Goal: Transaction & Acquisition: Purchase product/service

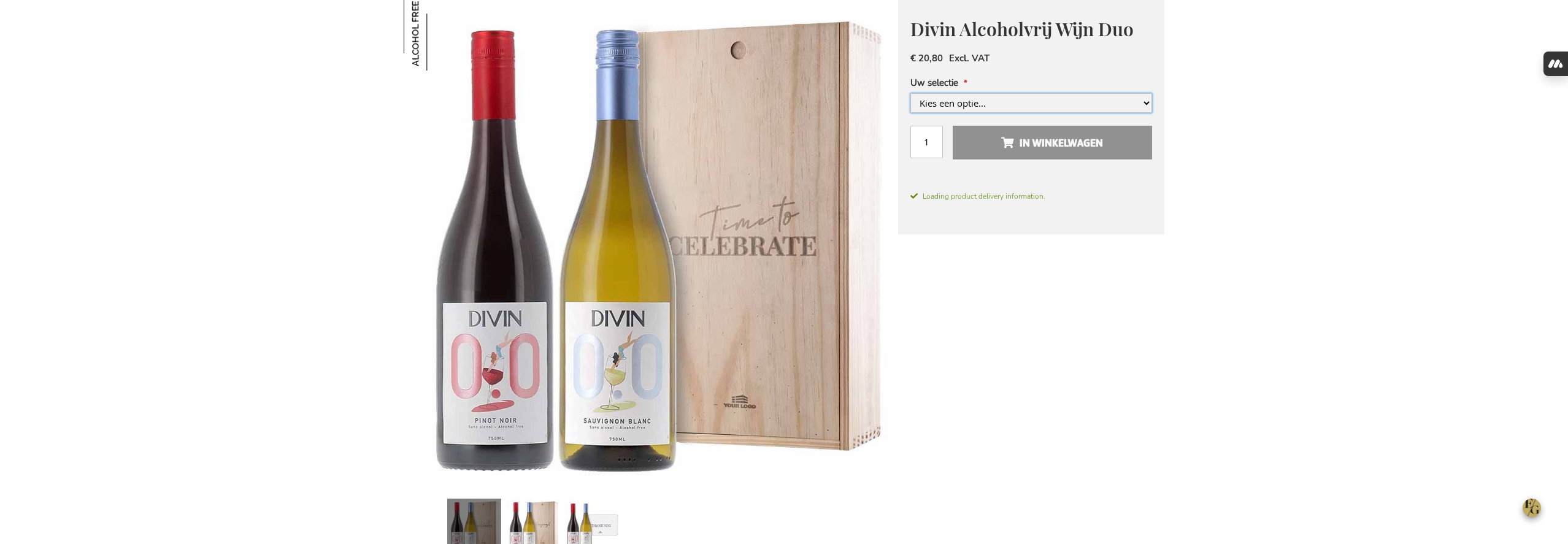
click at [1032, 101] on select "Kies een optie..." at bounding box center [1031, 103] width 242 height 20
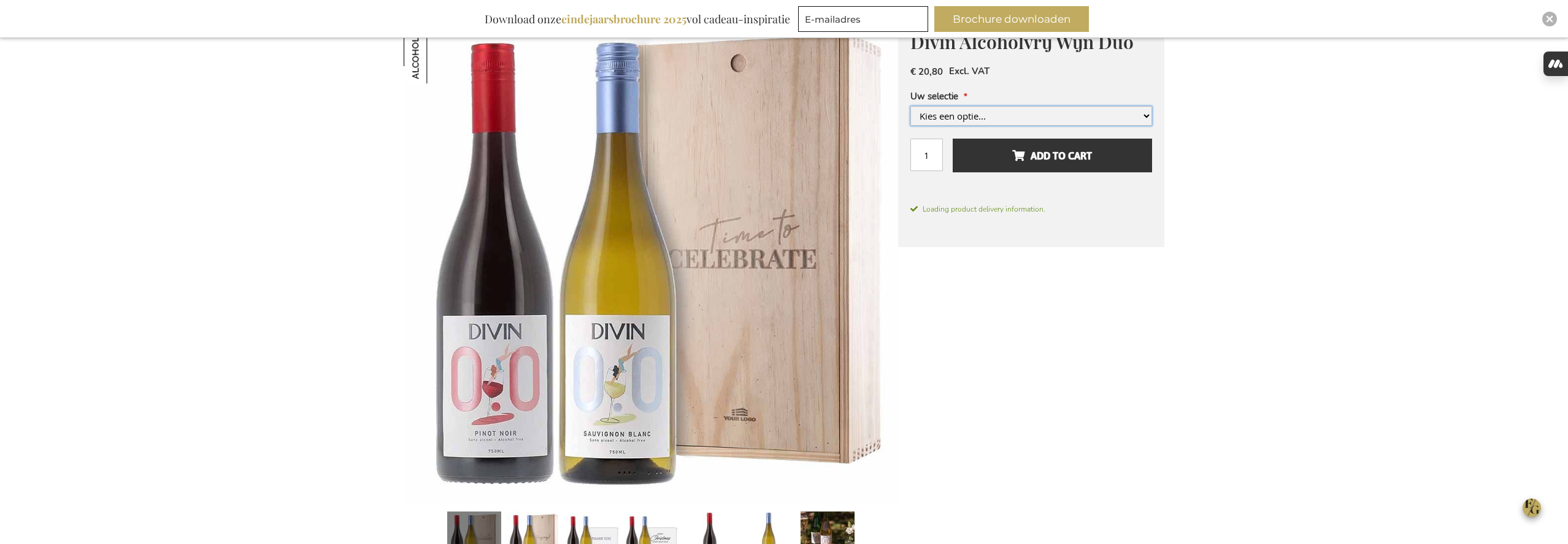
scroll to position [206, 0]
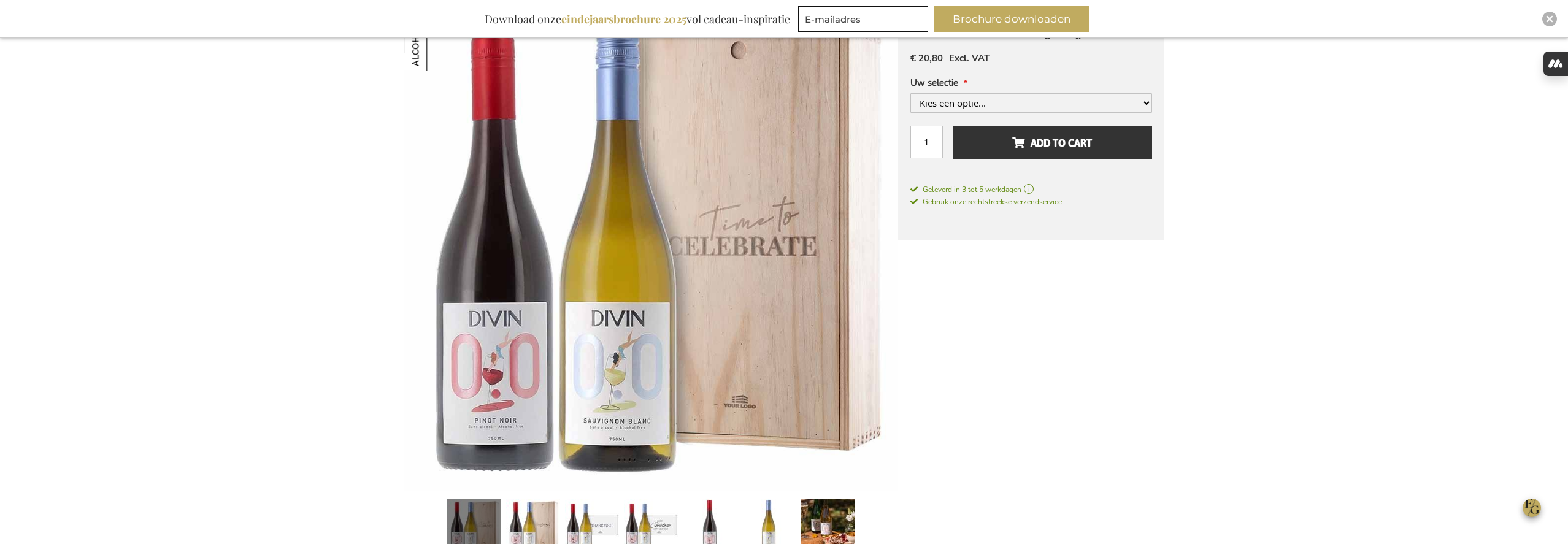
type input "[PERSON_NAME][EMAIL_ADDRESS][DOMAIN_NAME]"
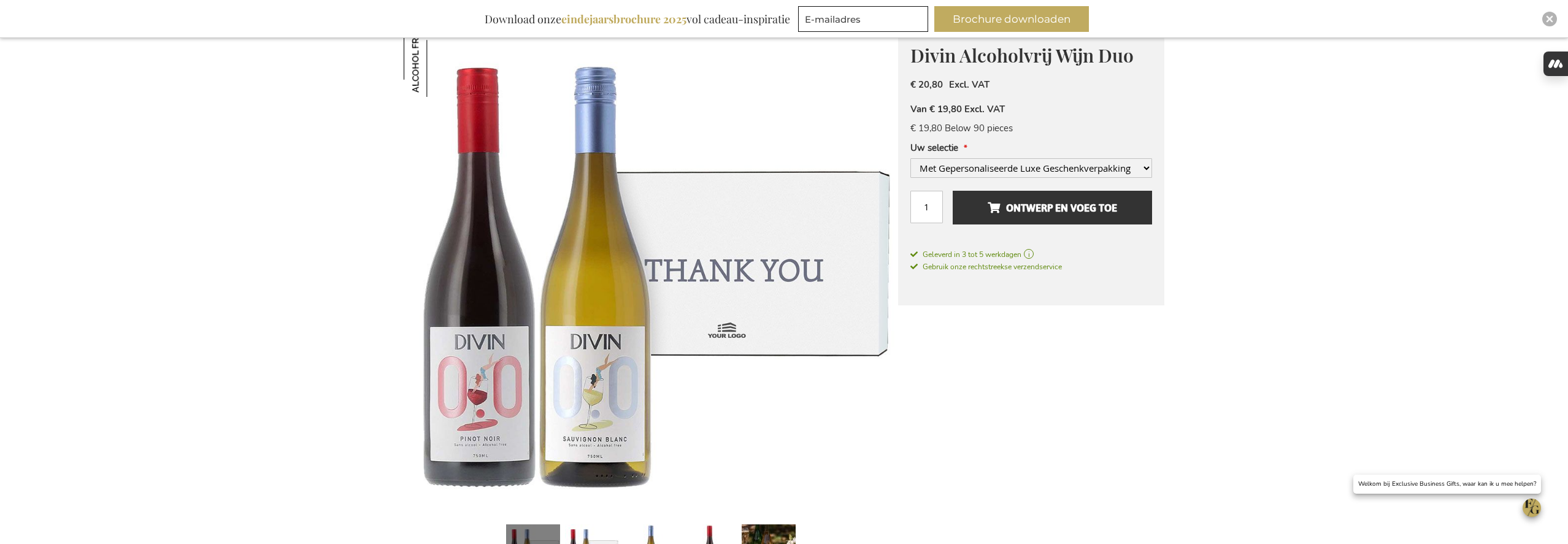
scroll to position [171, 0]
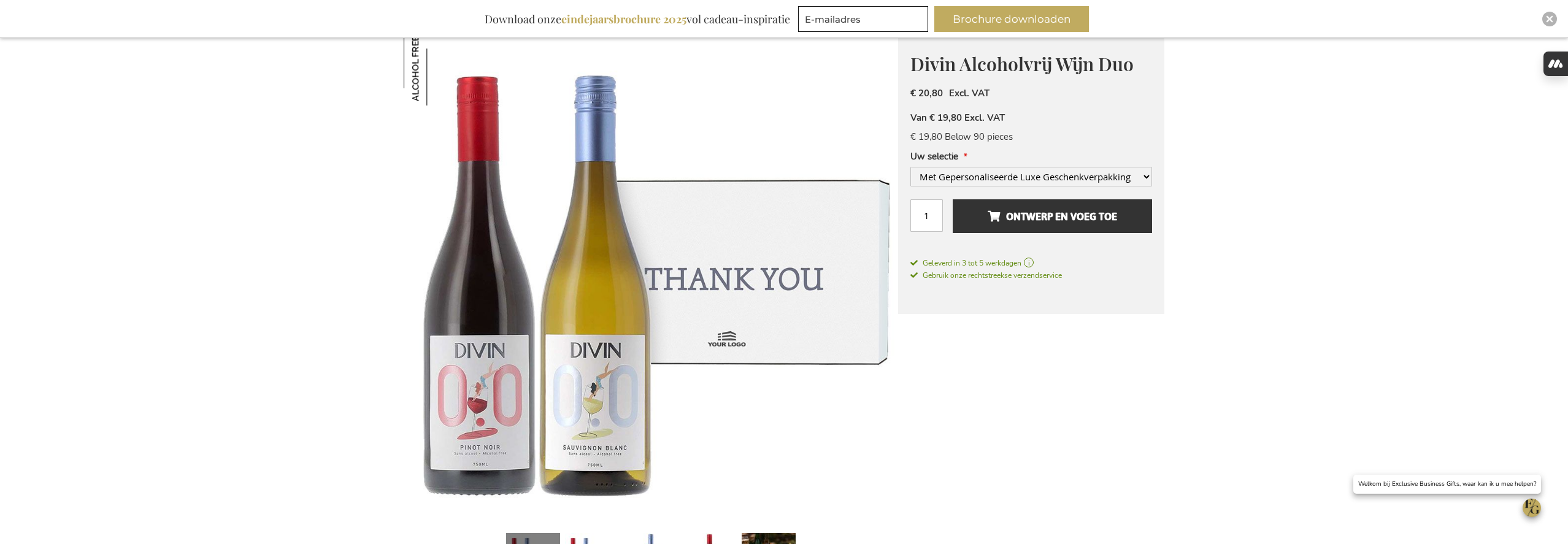
click at [1135, 176] on select "Kies een optie... Met Gepersonaliseerde Houten Kist +€ 10,00 Met Gepersonalisee…" at bounding box center [1031, 176] width 242 height 20
select select "1553"
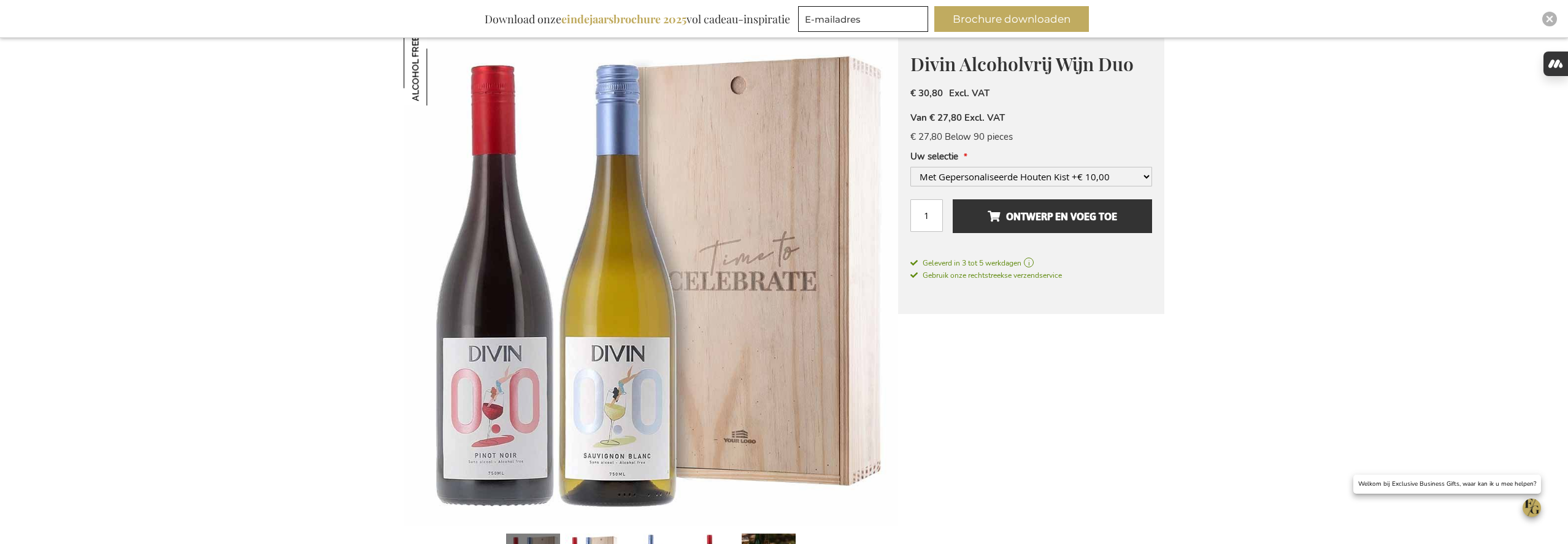
click at [1133, 172] on select "Kies een optie... Met Gepersonaliseerde Houten Kist +€ 10,00 Met Gepersonalisee…" at bounding box center [1031, 176] width 242 height 20
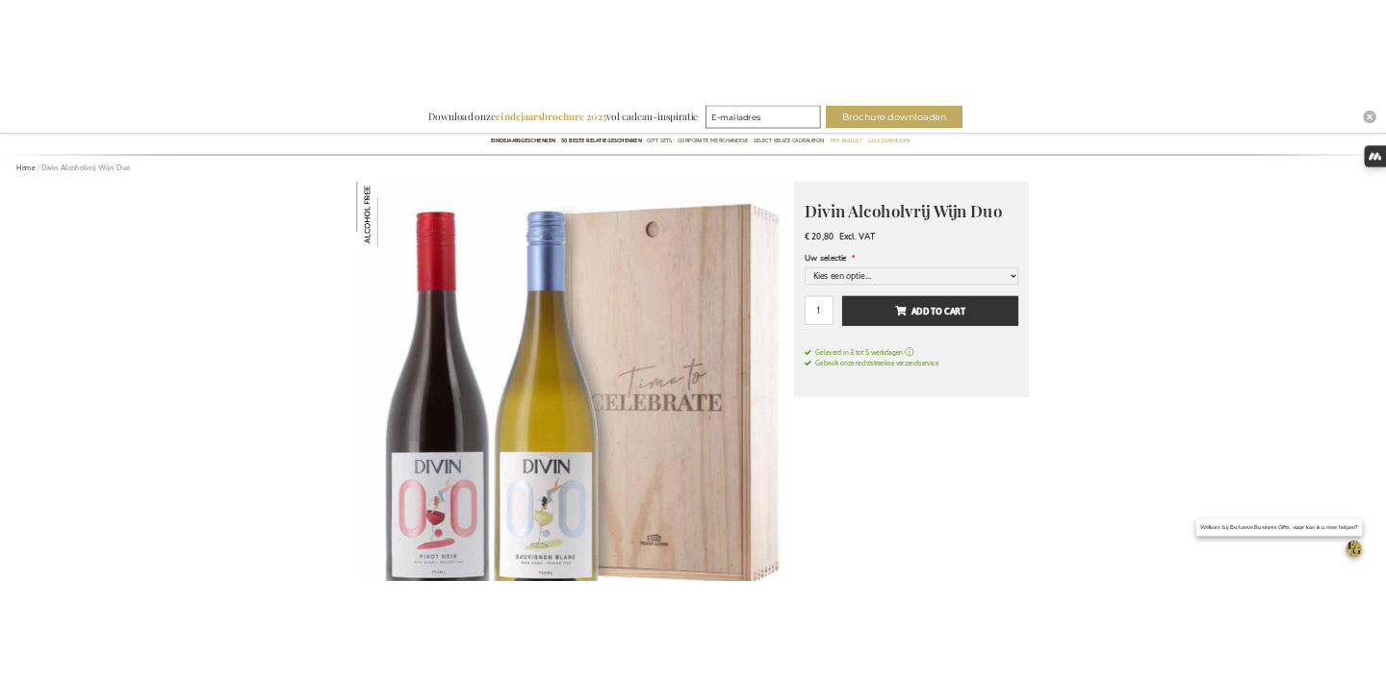
scroll to position [105, 0]
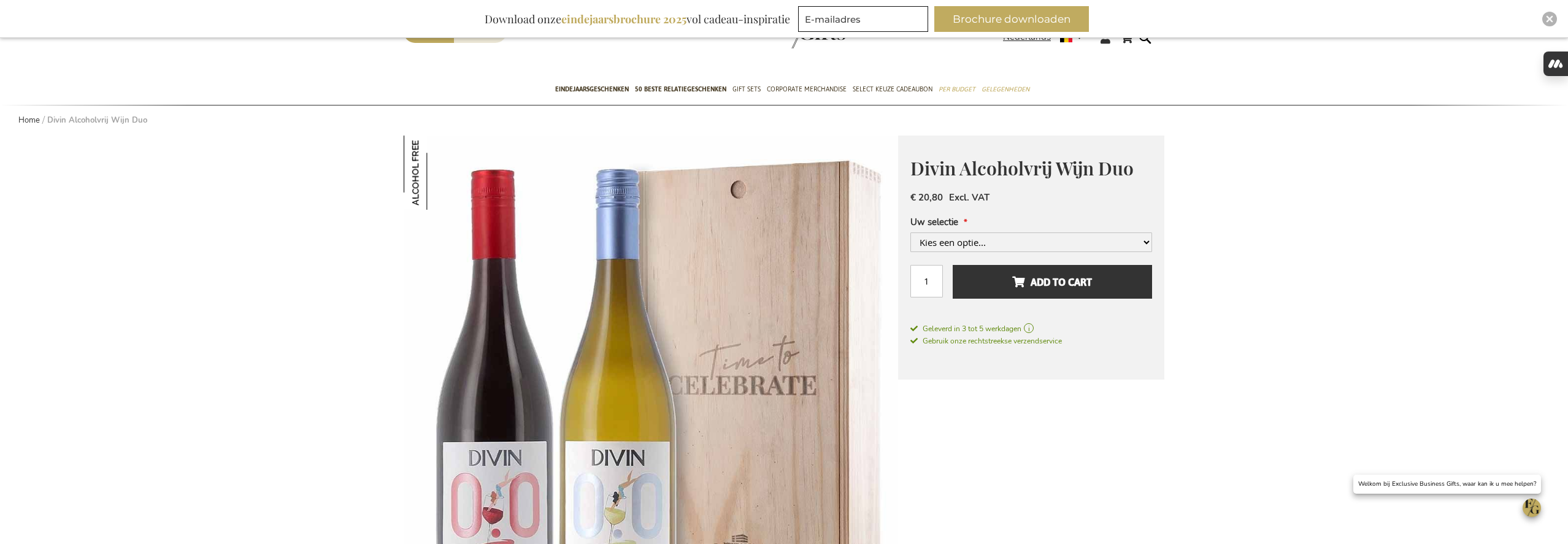
click at [1138, 235] on select "Kies een optie... Met Gepersonaliseerde Houten Kist +€ 10,00 Met Gepersonalisee…" at bounding box center [1031, 242] width 242 height 20
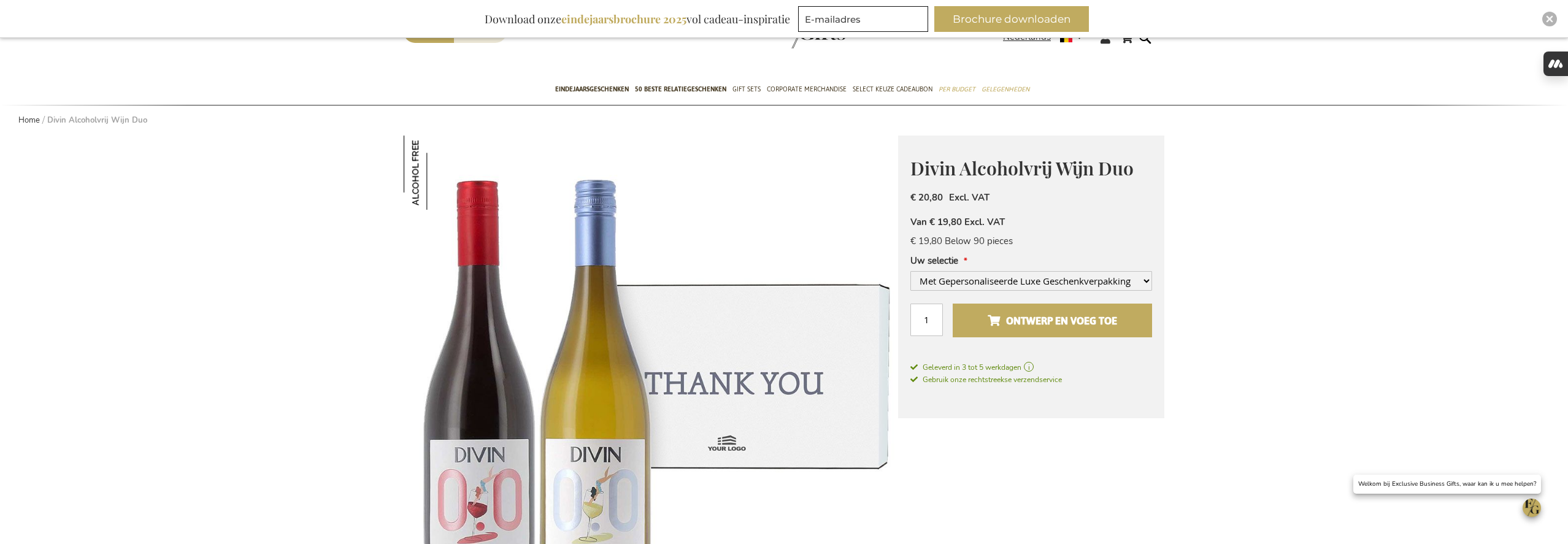
click at [1083, 322] on span "Ontwerp en voeg toe" at bounding box center [1052, 320] width 129 height 20
click at [1010, 279] on select "Kies een optie... Met Gepersonaliseerde Houten Kist +€ 10,00 Met Gepersonalisee…" at bounding box center [1031, 280] width 242 height 20
select select "1553"
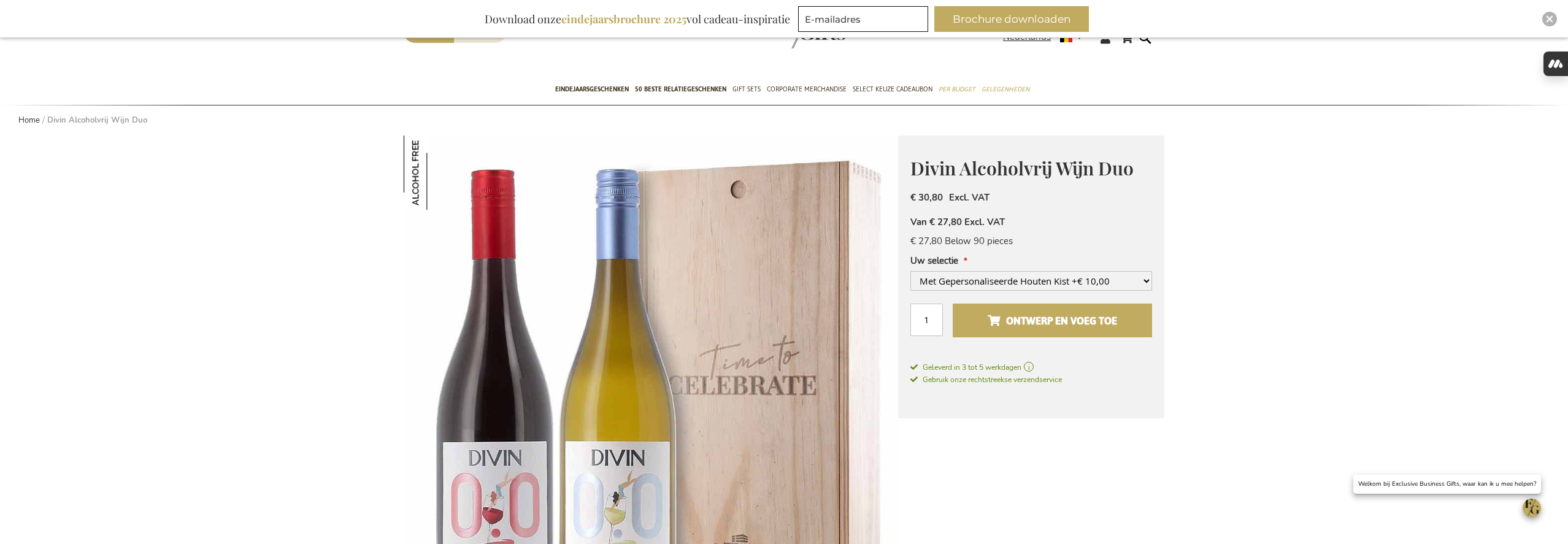
click at [1052, 320] on span "Ontwerp en voeg toe" at bounding box center [1052, 320] width 129 height 20
click at [1143, 277] on select "Kies een optie... Met Gepersonaliseerde Houten Kist +€ 10,00 Met Gepersonalisee…" at bounding box center [1031, 280] width 242 height 20
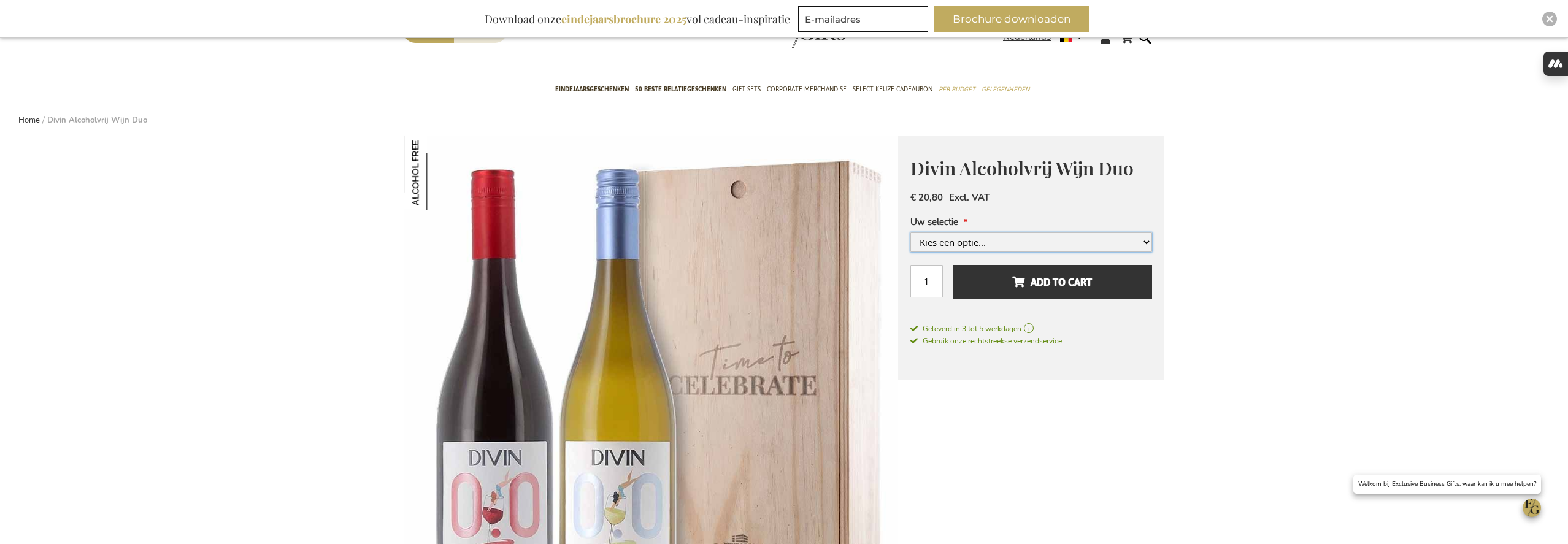
click at [1130, 249] on select "Kies een optie... Met Gepersonaliseerde Houten Kist +€ 10,00 Met Gepersonalisee…" at bounding box center [1031, 242] width 242 height 20
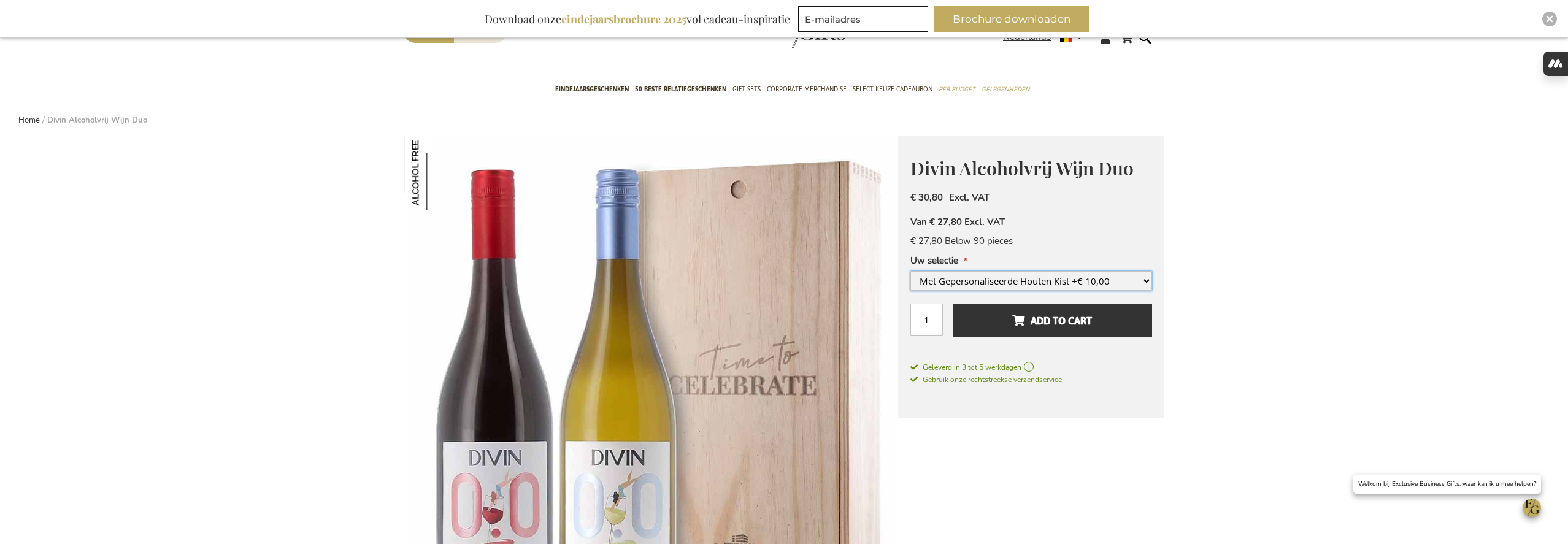
click at [1129, 287] on select "Kies een optie... Met Gepersonaliseerde Houten Kist +€ 10,00 Met Gepersonalisee…" at bounding box center [1031, 280] width 242 height 20
select select "1836"
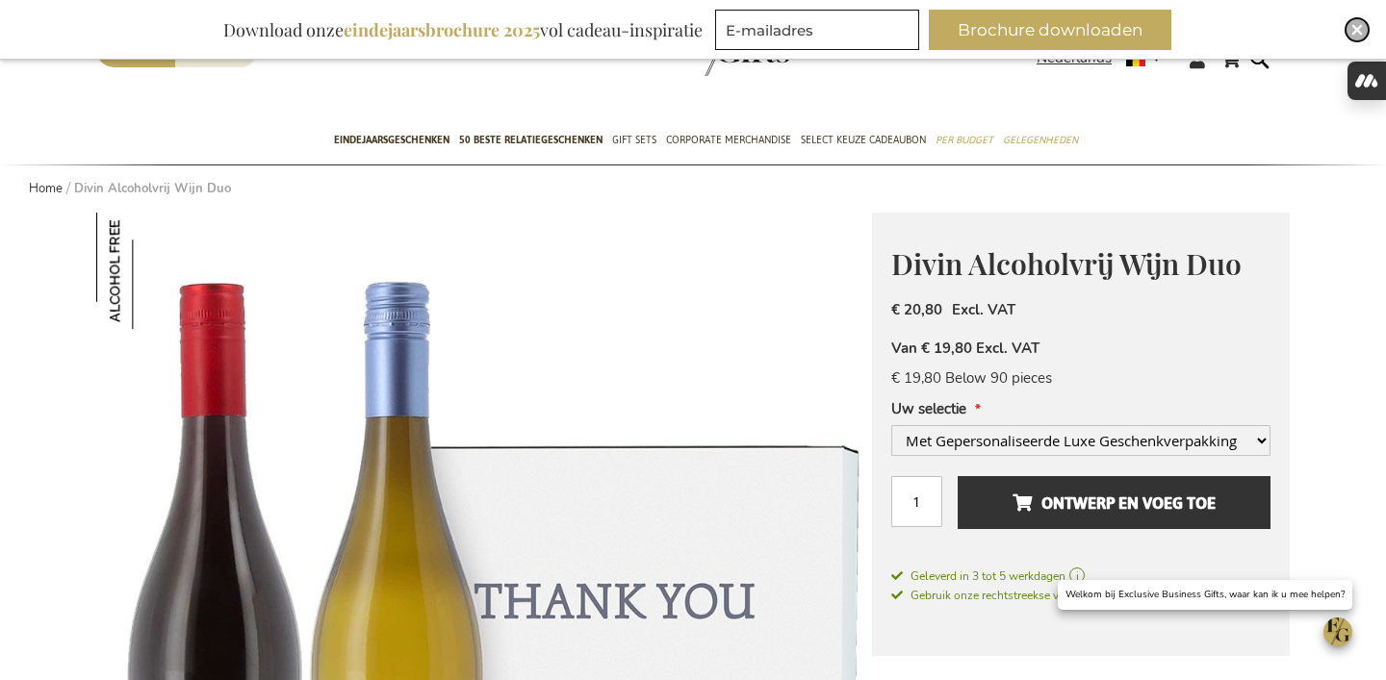
click at [1357, 32] on img "Close" at bounding box center [1357, 30] width 12 height 12
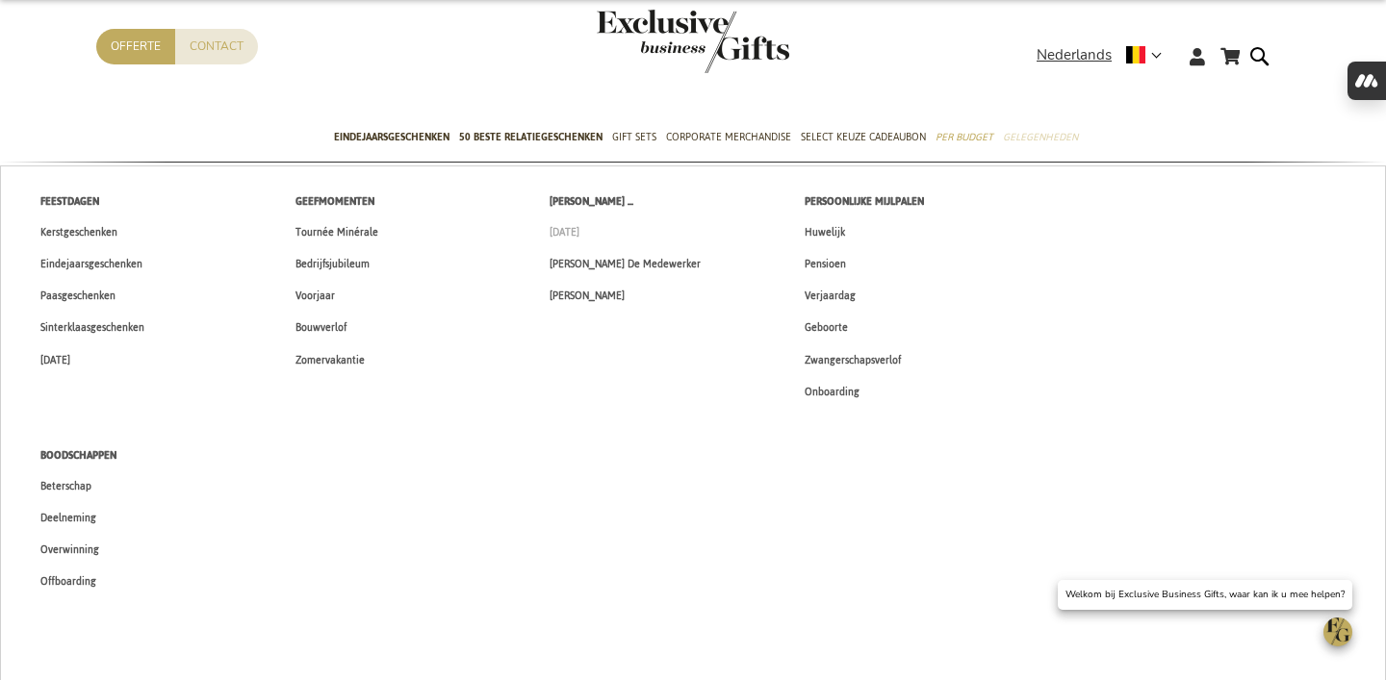
scroll to position [45, 0]
